Goal: Task Accomplishment & Management: Use online tool/utility

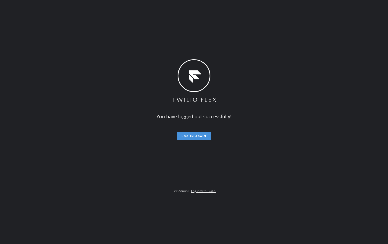
click at [187, 137] on span "Log in again" at bounding box center [194, 136] width 25 height 4
click at [200, 135] on span "Log in again" at bounding box center [194, 136] width 25 height 4
